Goal: Book appointment/travel/reservation

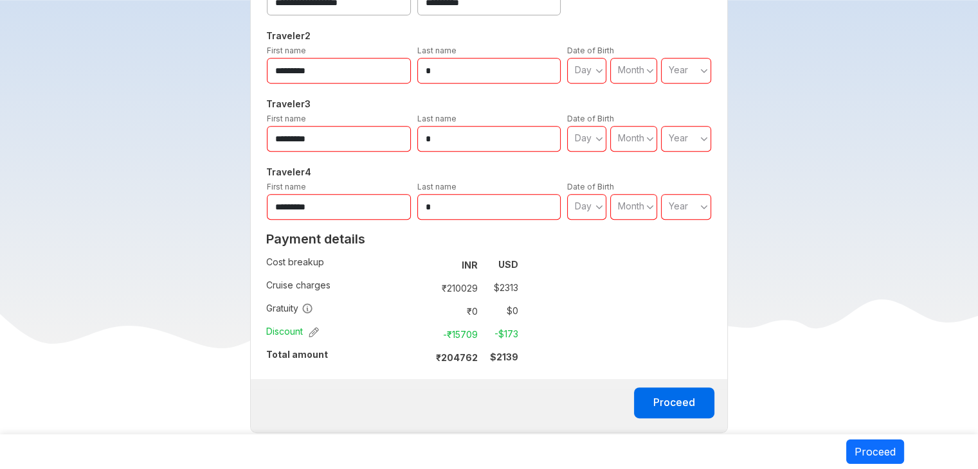
scroll to position [564, 0]
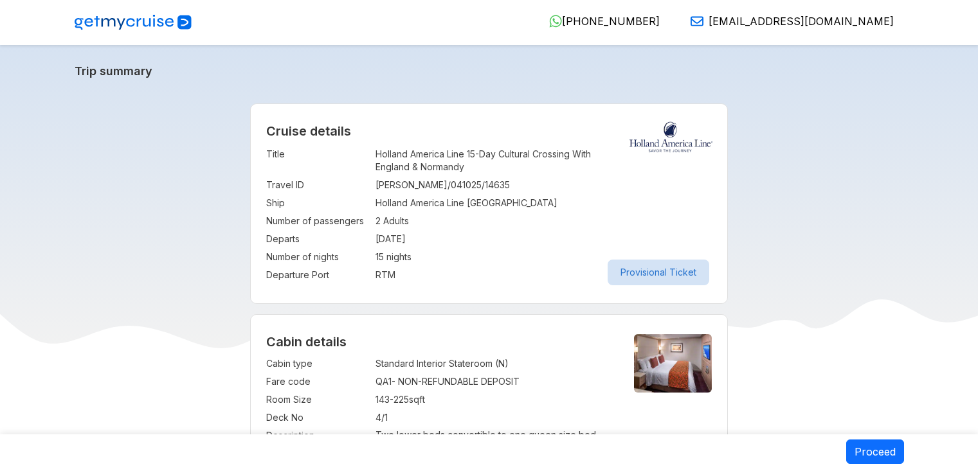
select select "*"
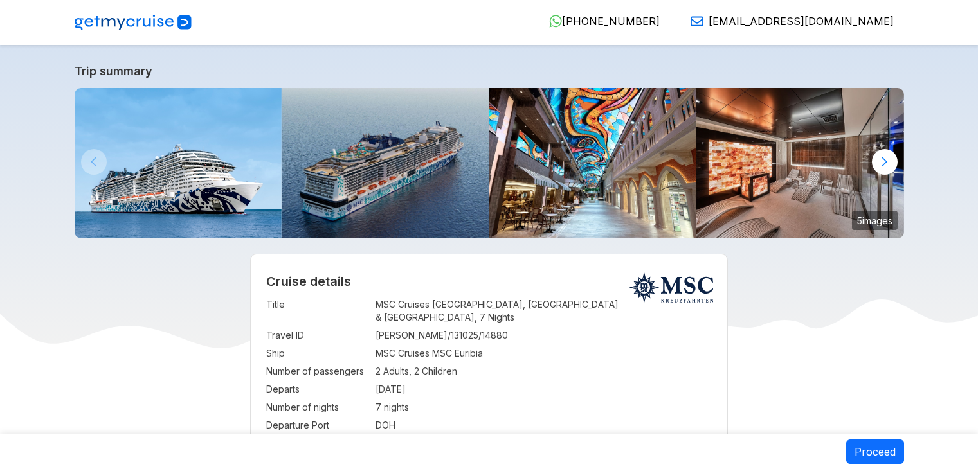
select select "**"
